Goal: Task Accomplishment & Management: Manage account settings

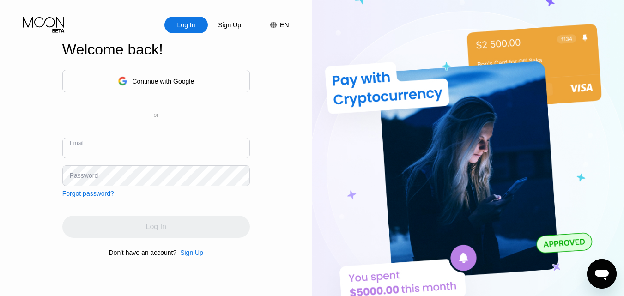
click at [132, 142] on input "text" at bounding box center [155, 148] width 187 height 21
click at [154, 153] on input "text" at bounding box center [155, 148] width 187 height 21
click at [166, 150] on input "text" at bounding box center [155, 148] width 187 height 21
click at [88, 193] on div "Forgot password?" at bounding box center [88, 193] width 52 height 7
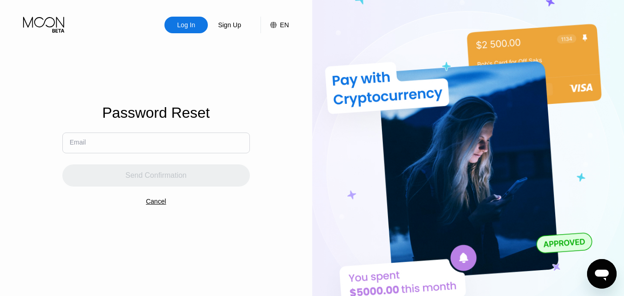
click at [165, 144] on input "text" at bounding box center [155, 142] width 187 height 21
click at [108, 139] on input "text" at bounding box center [155, 142] width 187 height 21
paste input "[EMAIL_ADDRESS][DOMAIN_NAME]"
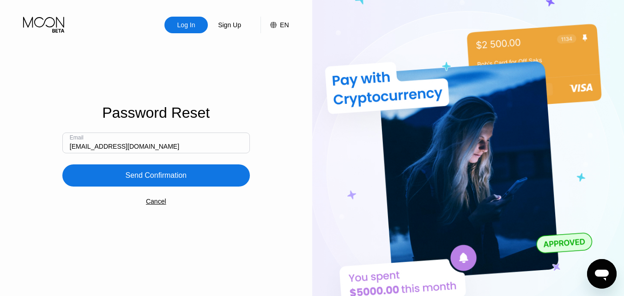
type input "[EMAIL_ADDRESS][DOMAIN_NAME]"
click at [141, 175] on div "Send Confirmation" at bounding box center [155, 175] width 61 height 9
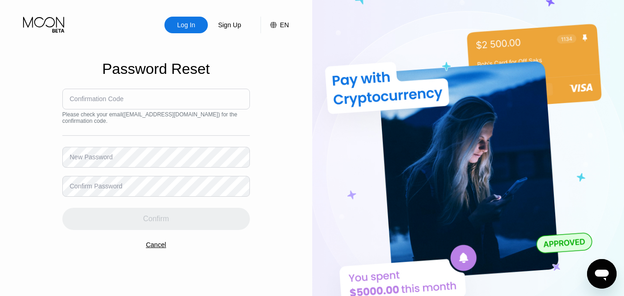
click at [117, 97] on div "Confirmation Code" at bounding box center [97, 98] width 54 height 7
click at [86, 96] on div "Confirmation Code" at bounding box center [97, 98] width 54 height 7
click at [87, 96] on div "Confirmation Code" at bounding box center [97, 98] width 54 height 7
click at [84, 98] on div "Confirmation Code" at bounding box center [97, 98] width 54 height 7
click at [128, 102] on input at bounding box center [155, 99] width 187 height 21
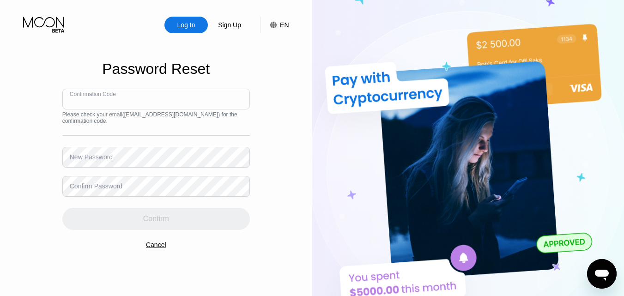
paste input "364097"
type input "364097"
click at [83, 156] on div "New Password" at bounding box center [91, 156] width 43 height 7
click at [82, 156] on div "New Password" at bounding box center [91, 156] width 43 height 7
click at [97, 161] on div "New Password" at bounding box center [91, 156] width 43 height 7
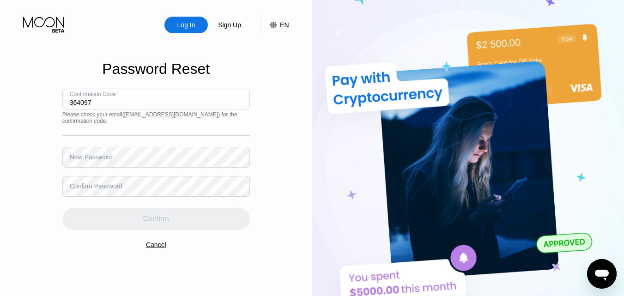
click at [89, 154] on div "New Password" at bounding box center [91, 156] width 43 height 7
click at [91, 154] on div "New Password" at bounding box center [91, 156] width 43 height 7
click at [90, 187] on div "Confirm Password" at bounding box center [96, 185] width 53 height 7
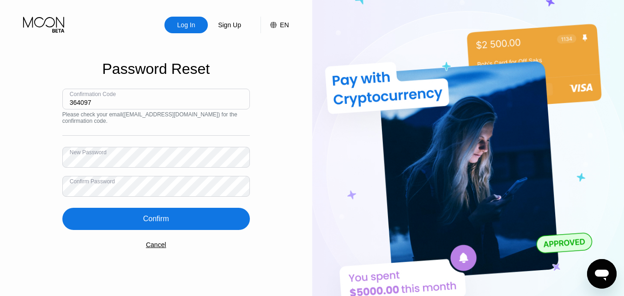
click at [134, 216] on div "Confirm" at bounding box center [155, 219] width 187 height 22
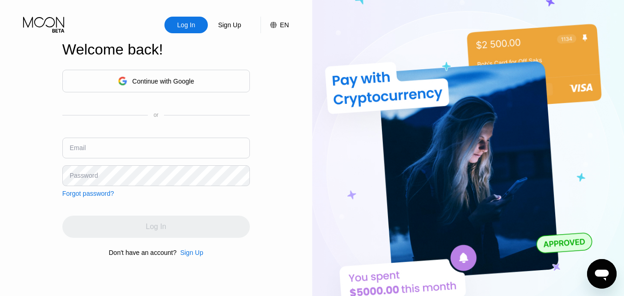
click at [183, 28] on div "Log In" at bounding box center [186, 24] width 20 height 9
click at [100, 150] on input "text" at bounding box center [155, 148] width 187 height 21
paste input "[EMAIL_ADDRESS][DOMAIN_NAME]"
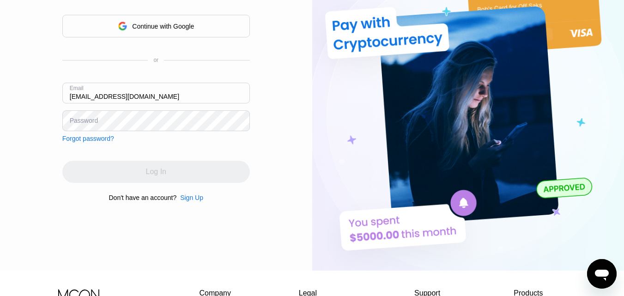
scroll to position [77, 0]
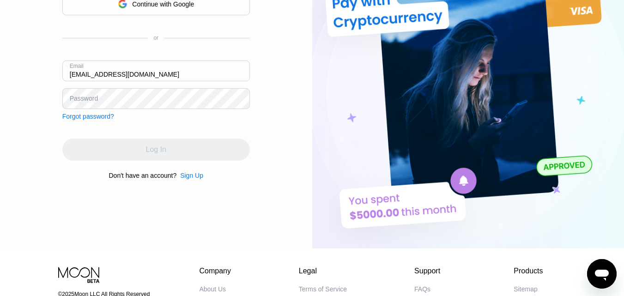
type input "[EMAIL_ADDRESS][DOMAIN_NAME]"
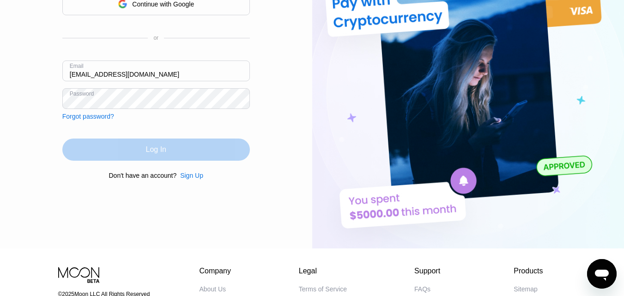
click at [128, 152] on div "Log In" at bounding box center [155, 149] width 187 height 22
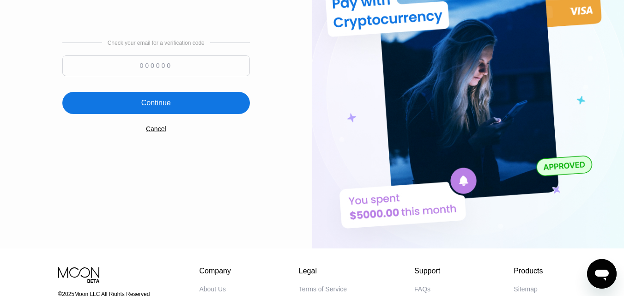
click at [165, 71] on input at bounding box center [155, 65] width 187 height 21
paste input "157588"
type input "157588"
click at [184, 106] on div "Continue" at bounding box center [155, 103] width 187 height 22
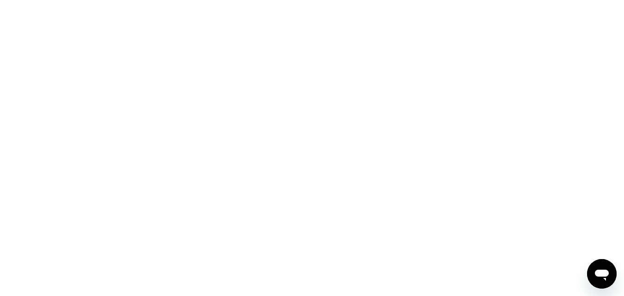
scroll to position [0, 0]
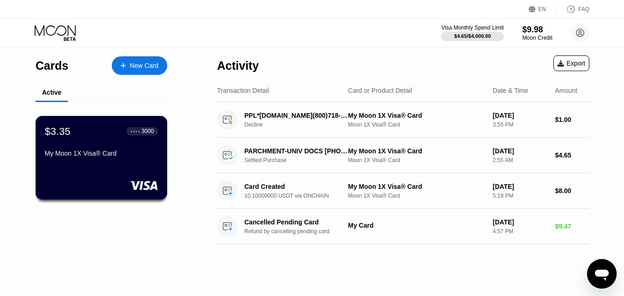
click at [102, 151] on div "$3.35 ● ● ● ● 3000 My Moon 1X Visa® Card" at bounding box center [101, 143] width 113 height 36
